Goal: Find specific page/section: Find specific page/section

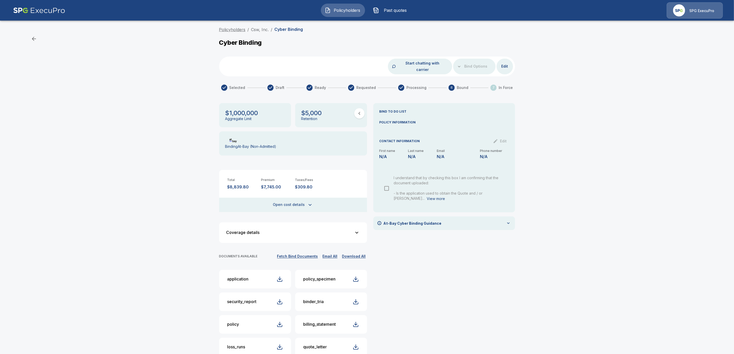
click at [240, 29] on link "Policyholders" at bounding box center [232, 29] width 26 height 5
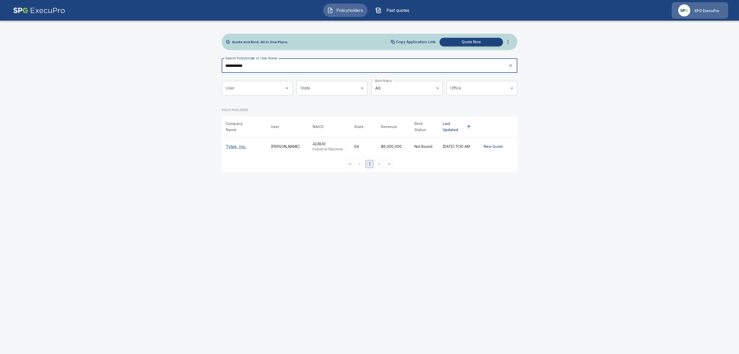
type input "**********"
click at [234, 143] on p "Tytek, Inc." at bounding box center [236, 146] width 21 height 6
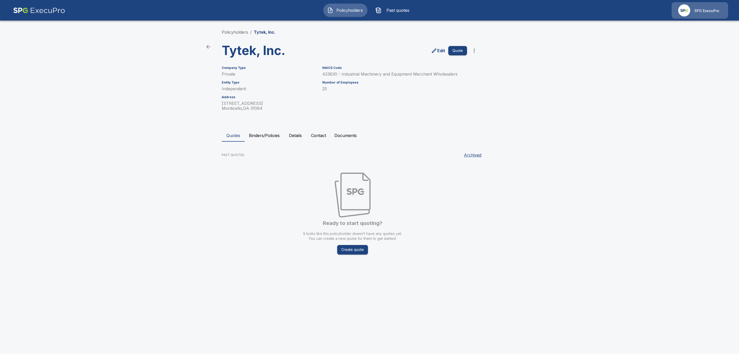
click at [344, 137] on button "Documents" at bounding box center [345, 135] width 31 height 12
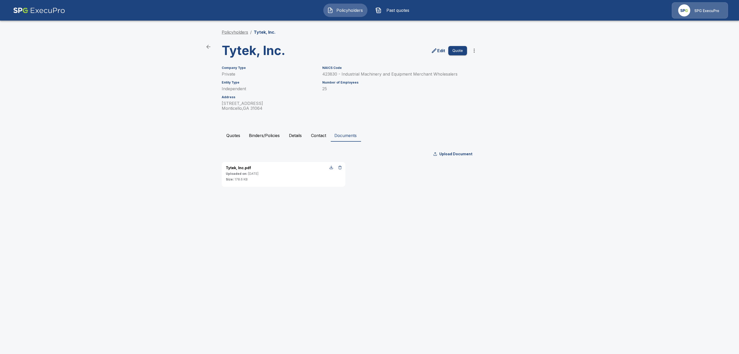
click at [231, 31] on link "Policyholders" at bounding box center [235, 32] width 26 height 5
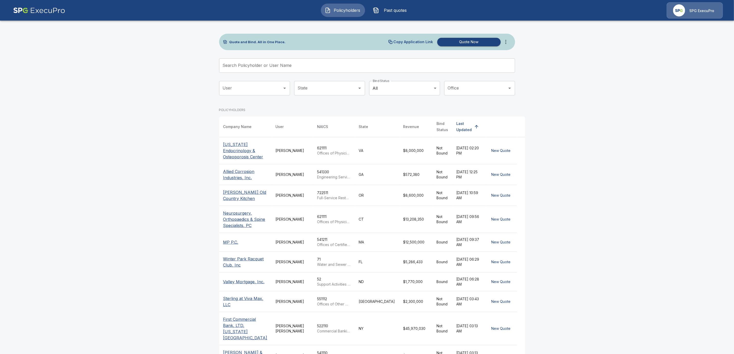
click at [268, 65] on input "Search Policyholder or User Name" at bounding box center [364, 65] width 290 height 14
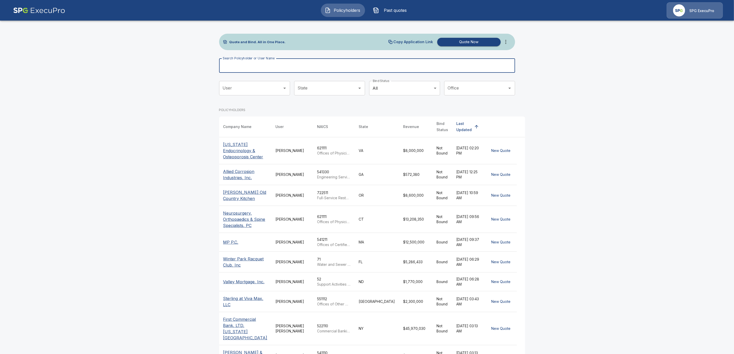
paste input "**********"
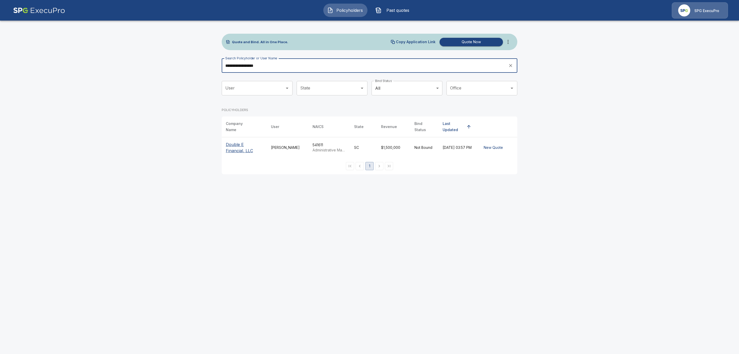
type input "**********"
click at [242, 141] on p "Double E Financial, LLC" at bounding box center [244, 147] width 37 height 12
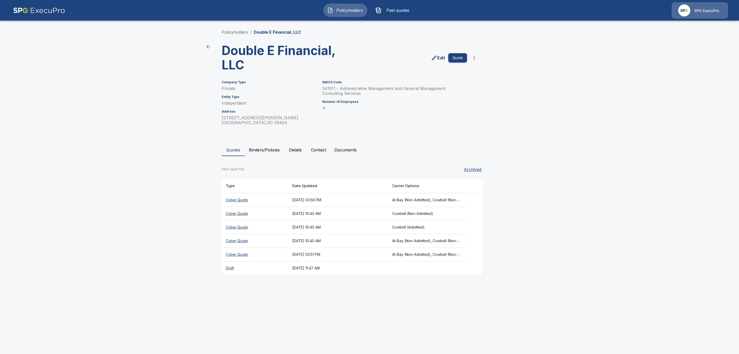
click at [374, 203] on th "September 19, 2025 at 03:56 PM" at bounding box center [338, 200] width 100 height 14
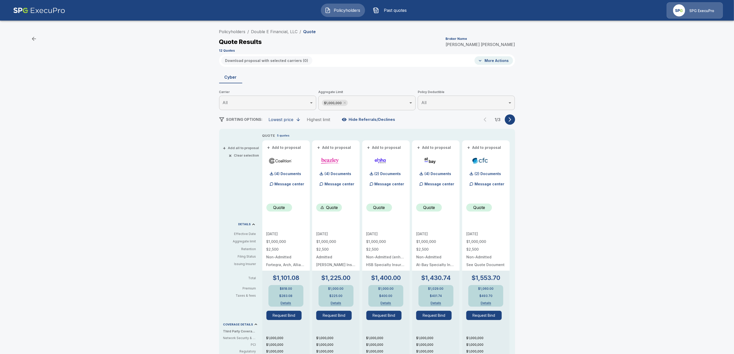
click at [512, 120] on icon "button" at bounding box center [509, 119] width 5 height 5
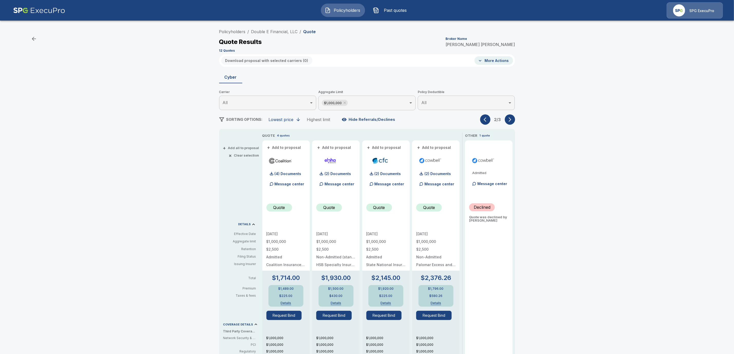
click at [511, 120] on icon "button" at bounding box center [509, 119] width 3 height 4
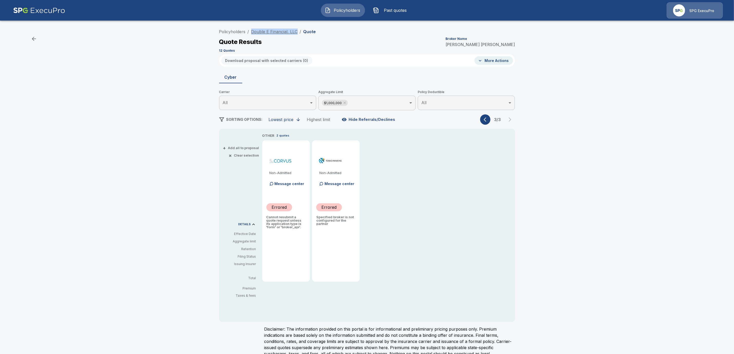
drag, startPoint x: 300, startPoint y: 33, endPoint x: 254, endPoint y: 31, distance: 45.7
click at [254, 31] on ol "Policyholders / Double E Financial, LLC / Quote" at bounding box center [267, 32] width 97 height 6
copy link "Double E Financial, LLC"
click at [192, 126] on div "Policyholders / Double E Financial, LLC / Quote Quote Results Broker Name Trici…" at bounding box center [367, 196] width 734 height 344
click at [235, 30] on link "Policyholders" at bounding box center [232, 31] width 26 height 5
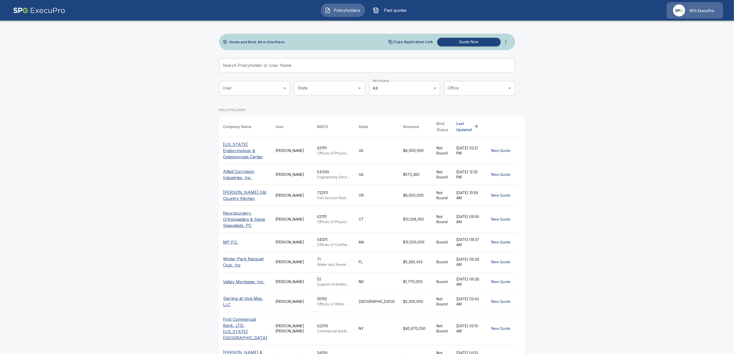
click at [285, 67] on input "Search Policyholder or User Name" at bounding box center [364, 65] width 290 height 14
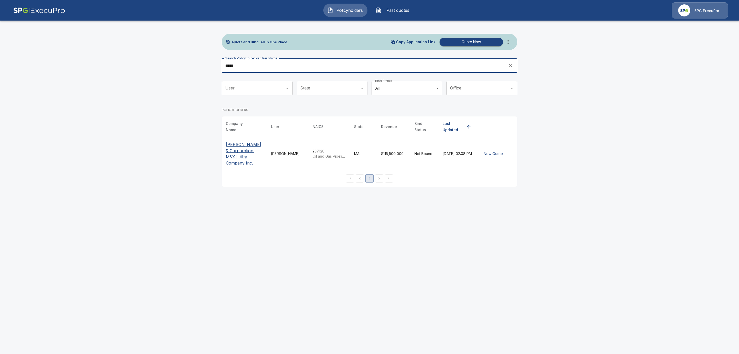
type input "*****"
click at [224, 155] on th "Robert J Devereaux & Corporation. M&X Utility Company Inc." at bounding box center [244, 153] width 45 height 33
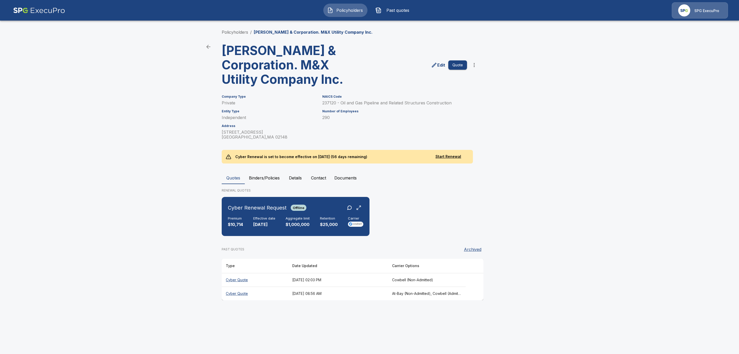
click at [234, 279] on th "Cyber Quote" at bounding box center [255, 280] width 67 height 14
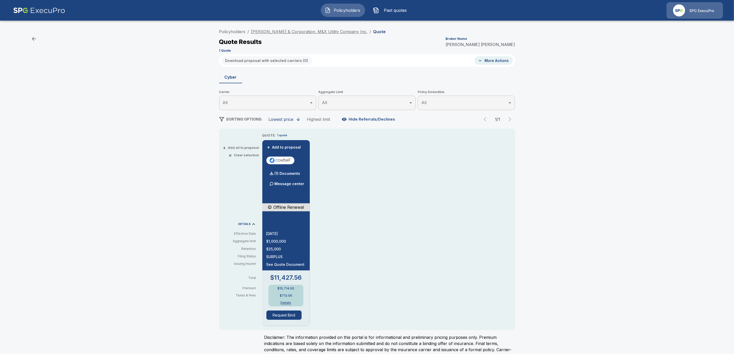
click at [269, 31] on link "[PERSON_NAME] & Corporation. M&X Utility Company Inc." at bounding box center [309, 31] width 116 height 5
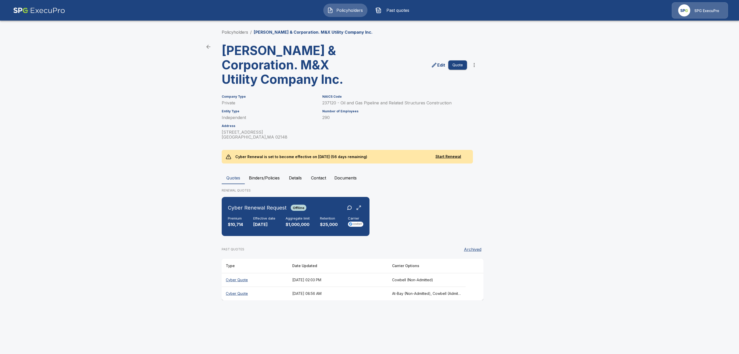
click at [233, 293] on th "Cyber Quote" at bounding box center [255, 293] width 67 height 14
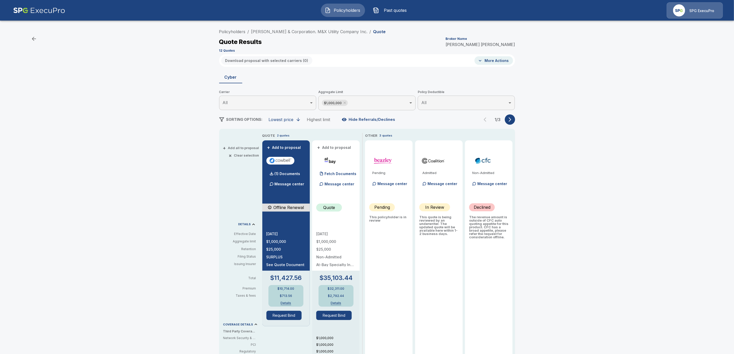
click at [512, 120] on icon "button" at bounding box center [509, 119] width 5 height 5
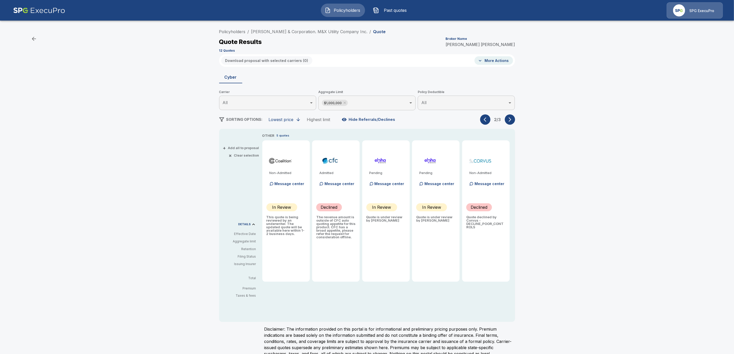
click at [512, 120] on icon "button" at bounding box center [509, 119] width 5 height 5
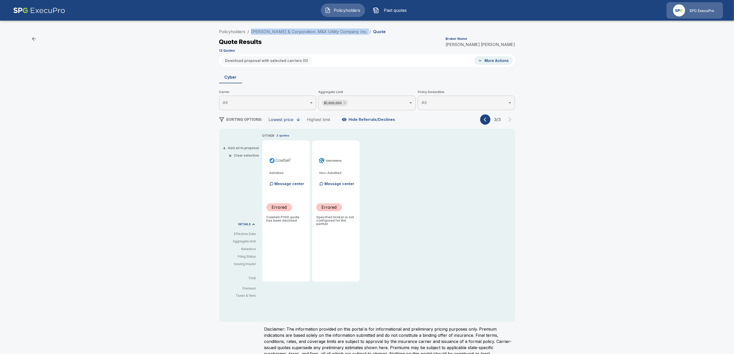
drag, startPoint x: 373, startPoint y: 31, endPoint x: 277, endPoint y: 26, distance: 96.4
click at [277, 26] on div "Policyholders / Robert J Devereaux & Corporation. M&X Utility Company Inc. / Qu…" at bounding box center [367, 40] width 296 height 28
copy ol "Robert J Devereaux & Corporation. M&X Utility Company Inc. /"
click at [233, 27] on div "Policyholders / Robert J Devereaux & Corporation. M&X Utility Company Inc. / Qu…" at bounding box center [367, 40] width 296 height 28
click at [234, 30] on link "Policyholders" at bounding box center [232, 31] width 26 height 5
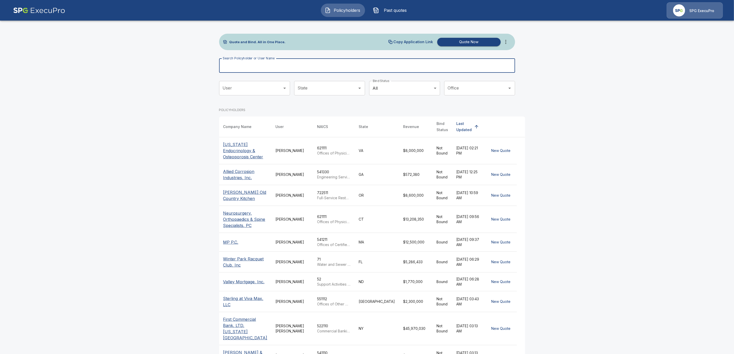
click at [247, 68] on input "Search Policyholder or User Name" at bounding box center [364, 65] width 290 height 14
paste input "**********"
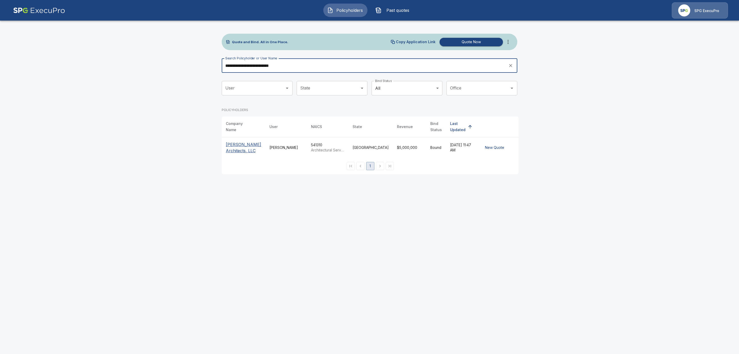
type input "**********"
click at [232, 149] on p "[PERSON_NAME] Architects, LLC" at bounding box center [243, 147] width 35 height 12
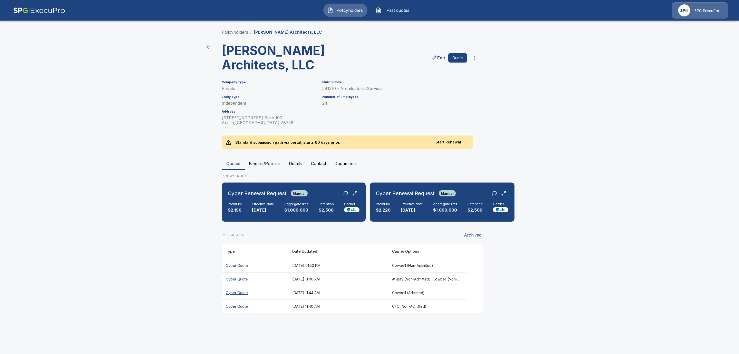
click at [269, 164] on button "Binders/Policies" at bounding box center [264, 163] width 39 height 12
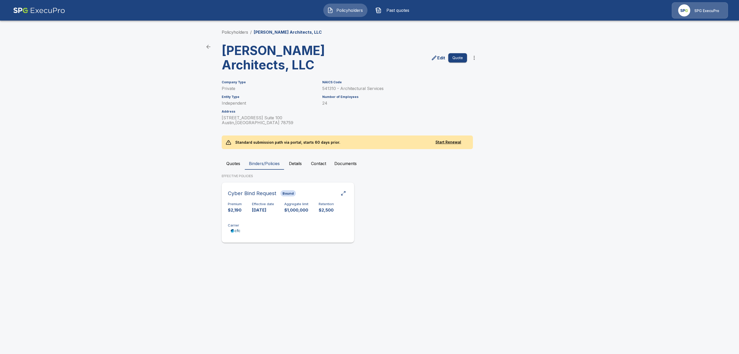
click at [289, 224] on div "Premium $2,190 Effective date [DATE] Aggregate limit $1,000,000 Retention $2,50…" at bounding box center [288, 218] width 120 height 32
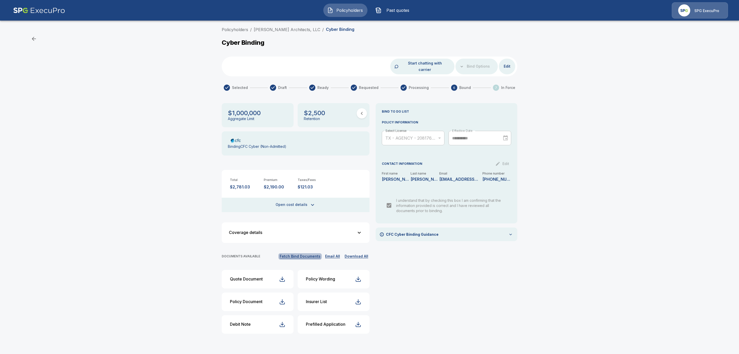
click at [311, 253] on button "Fetch Bind Documents" at bounding box center [300, 256] width 43 height 6
click at [272, 29] on link "[PERSON_NAME] Architects, LLC" at bounding box center [287, 29] width 67 height 5
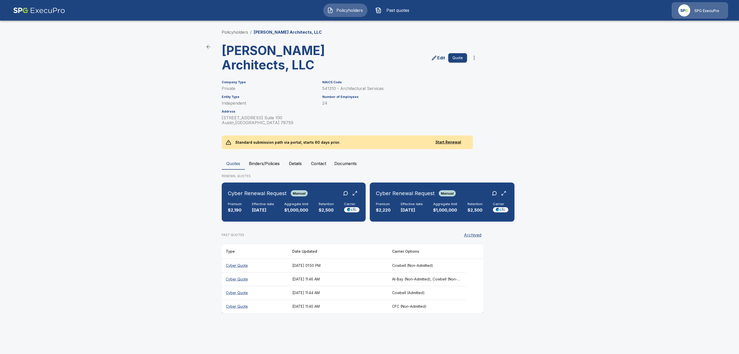
click at [340, 164] on button "Documents" at bounding box center [345, 163] width 31 height 12
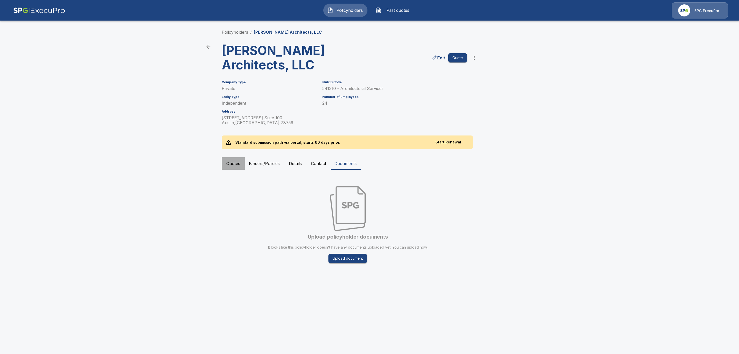
click at [227, 164] on button "Quotes" at bounding box center [233, 163] width 23 height 12
